Goal: Use online tool/utility: Use online tool/utility

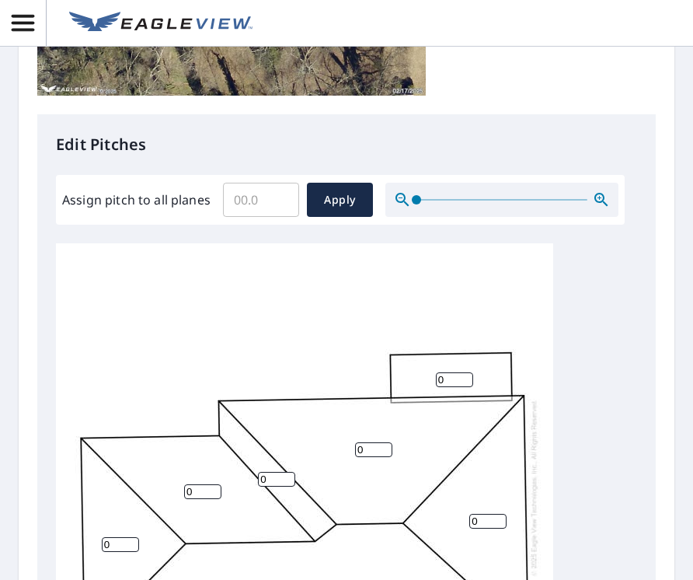
scroll to position [544, 0]
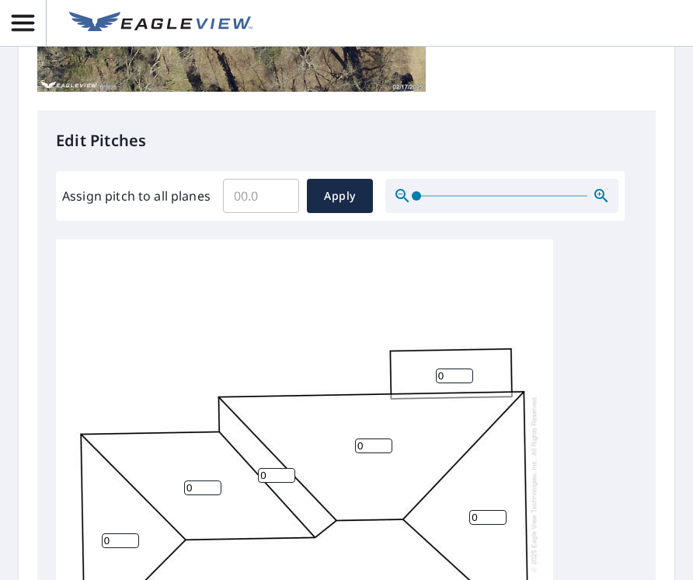
click at [269, 207] on input "Assign pitch to all planes" at bounding box center [261, 196] width 76 height 44
type input "5"
click at [340, 202] on span "Apply" at bounding box center [339, 195] width 41 height 19
type input "5"
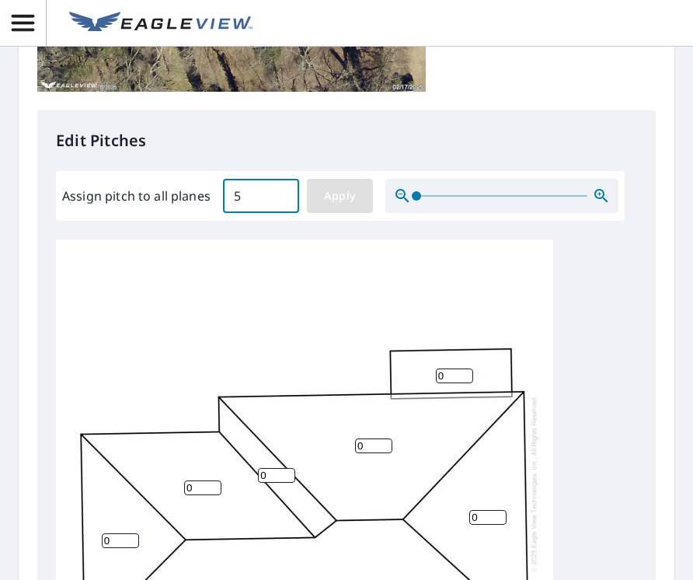
type input "5"
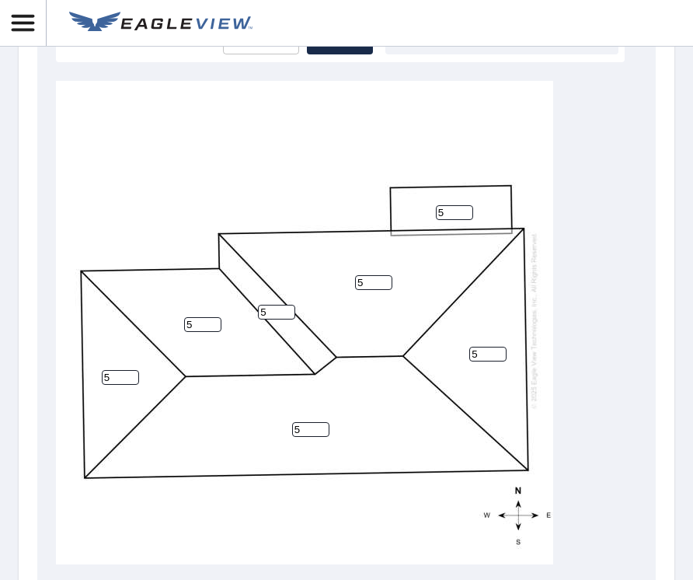
scroll to position [910, 0]
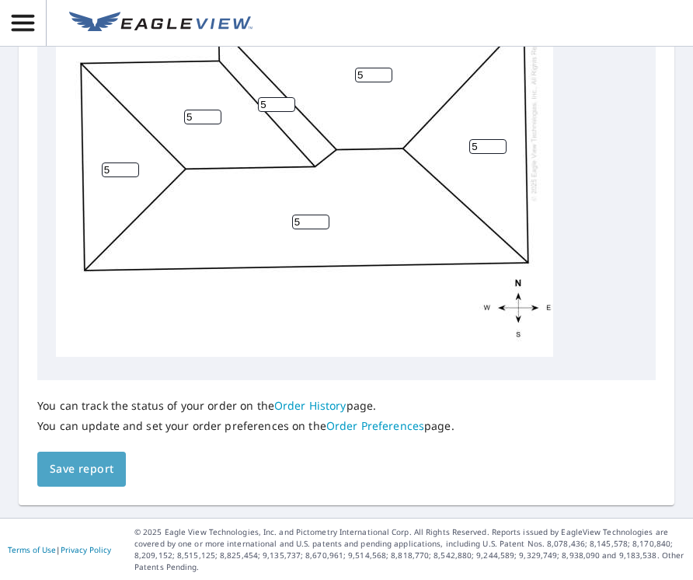
click at [106, 475] on span "Save report" at bounding box center [82, 468] width 64 height 19
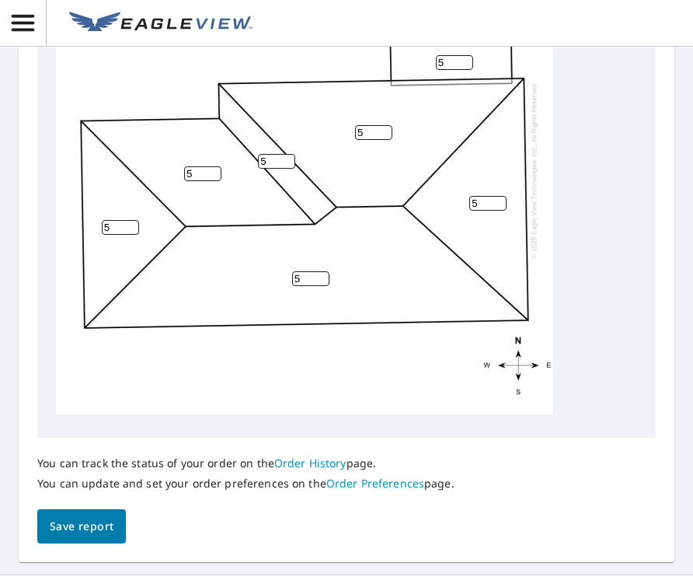
scroll to position [966, 0]
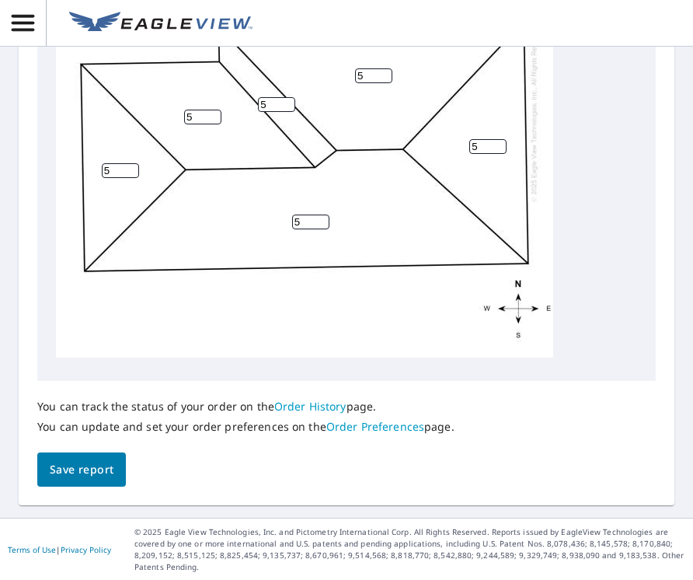
click at [107, 472] on span "Save report" at bounding box center [82, 469] width 64 height 19
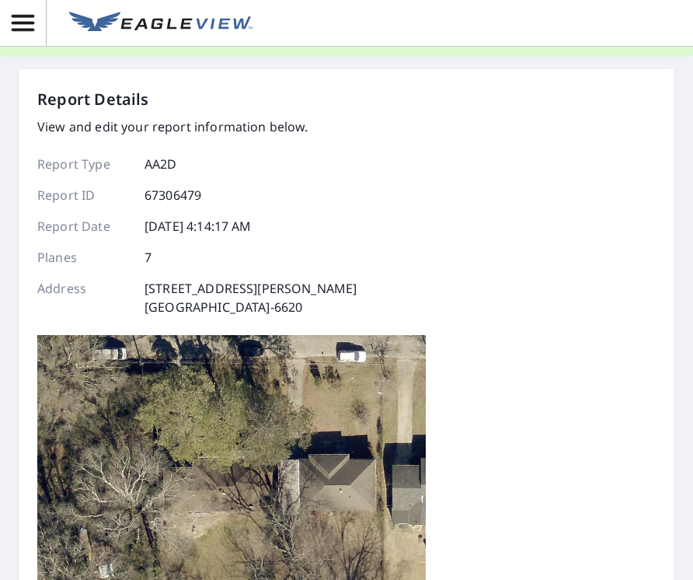
scroll to position [0, 0]
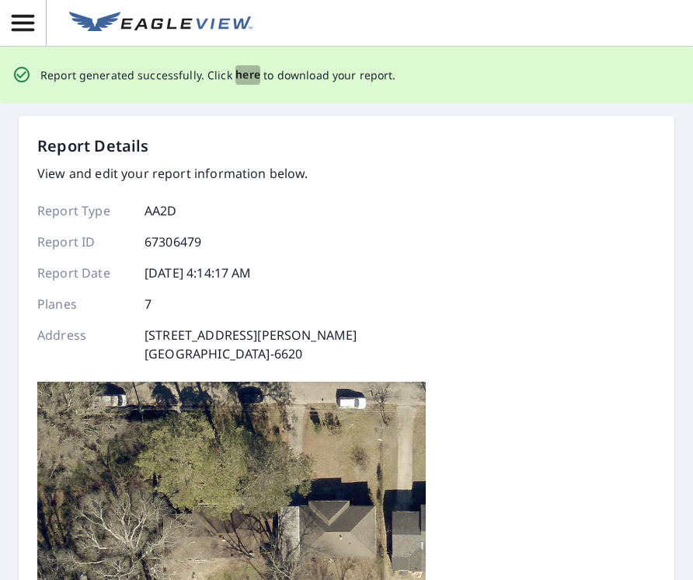
click at [239, 72] on span "here" at bounding box center [248, 74] width 26 height 19
